Goal: Transaction & Acquisition: Purchase product/service

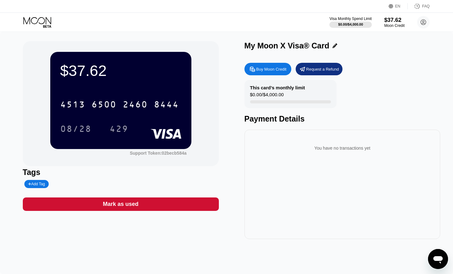
click at [41, 18] on icon at bounding box center [37, 22] width 29 height 11
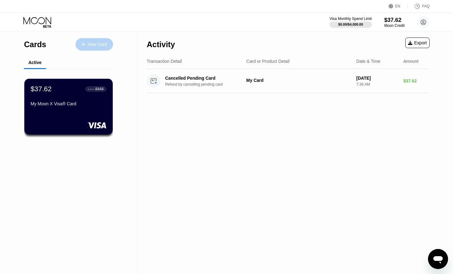
click at [98, 41] on div "New Card" at bounding box center [94, 44] width 37 height 12
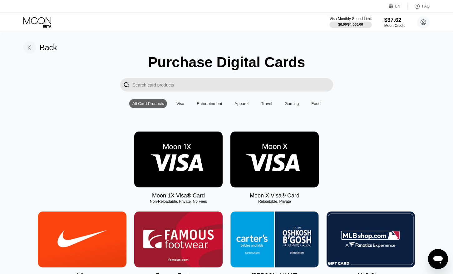
click at [270, 159] on img at bounding box center [274, 159] width 88 height 56
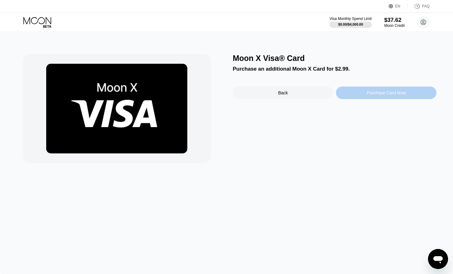
click at [386, 91] on div "Purchase Card Now" at bounding box center [386, 92] width 39 height 5
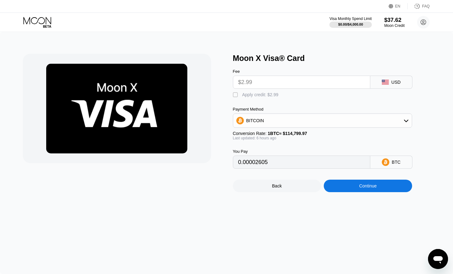
type input "0.00002599"
click at [32, 20] on icon at bounding box center [37, 22] width 29 height 11
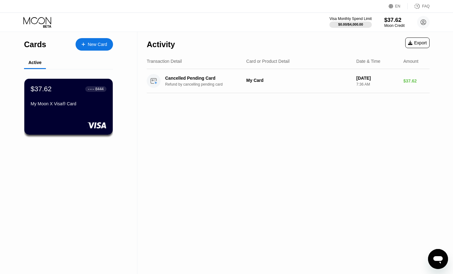
click at [91, 46] on div "New Card" at bounding box center [97, 44] width 19 height 5
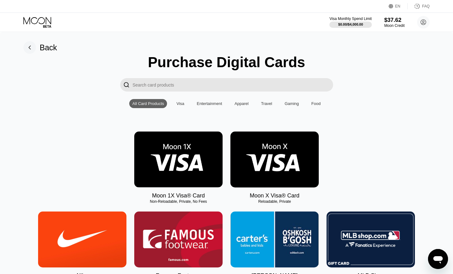
click at [274, 168] on img at bounding box center [274, 159] width 88 height 56
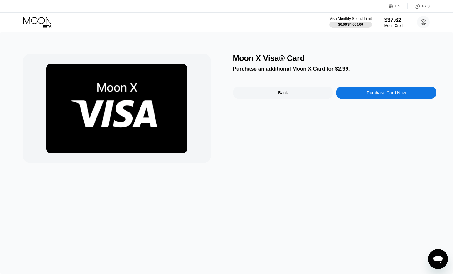
click at [367, 91] on div "Purchase Card Now" at bounding box center [386, 92] width 39 height 5
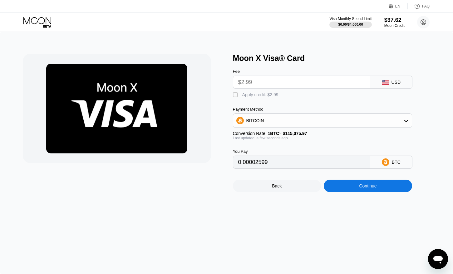
click at [257, 93] on div "Apply credit: $2.99" at bounding box center [260, 94] width 36 height 5
type input "0"
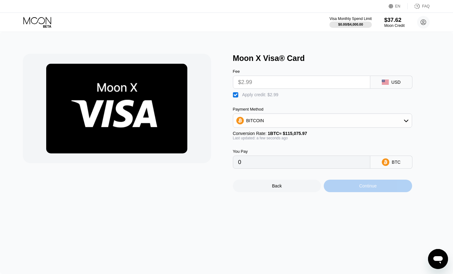
click at [364, 184] on div "Continue" at bounding box center [367, 185] width 17 height 5
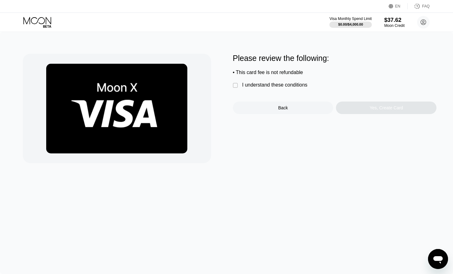
click at [287, 84] on div "I understand these conditions" at bounding box center [274, 85] width 65 height 6
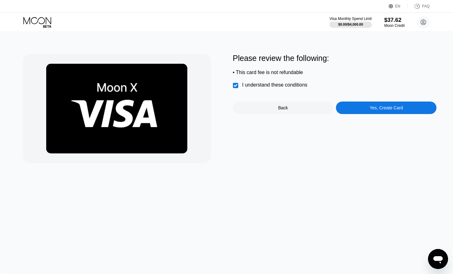
click at [365, 107] on div "Yes, Create Card" at bounding box center [386, 107] width 100 height 12
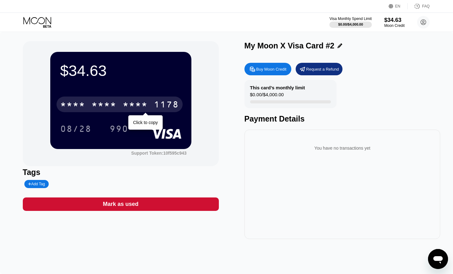
click at [123, 105] on div "* * * *" at bounding box center [135, 105] width 25 height 10
